Goal: Information Seeking & Learning: Learn about a topic

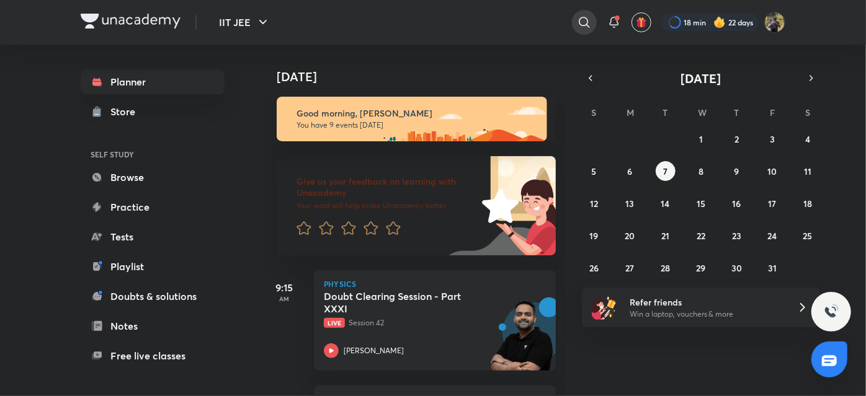
click at [589, 24] on div at bounding box center [584, 22] width 25 height 25
click at [443, 17] on div "​" at bounding box center [482, 22] width 228 height 30
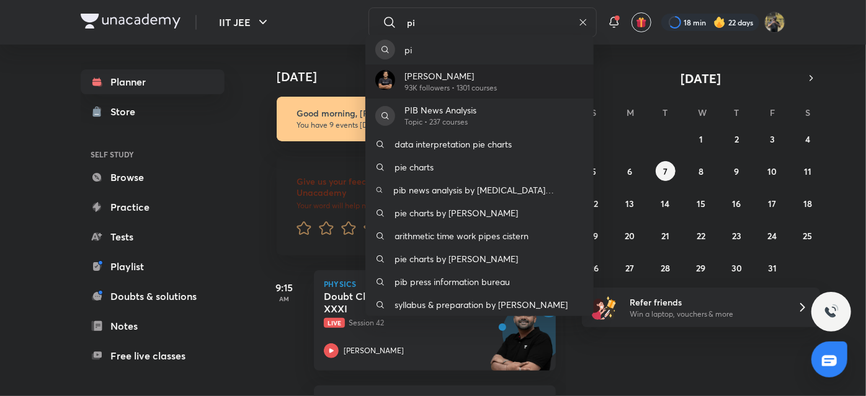
type input "pi"
click at [427, 76] on p "[PERSON_NAME]" at bounding box center [451, 75] width 92 height 13
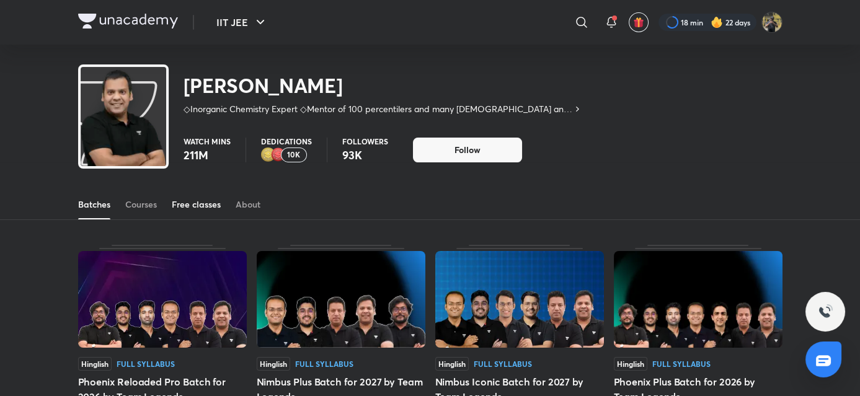
click at [205, 208] on div "Free classes" at bounding box center [196, 204] width 49 height 12
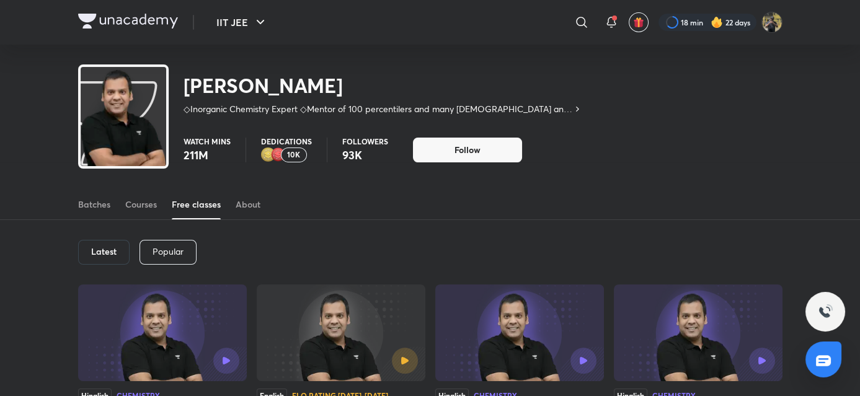
click at [125, 325] on img at bounding box center [162, 333] width 169 height 97
